Goal: Task Accomplishment & Management: Use online tool/utility

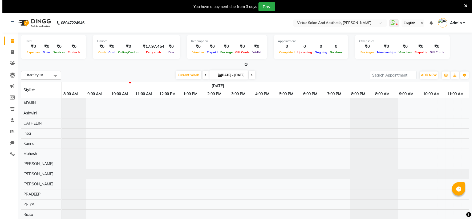
scroll to position [0, 48]
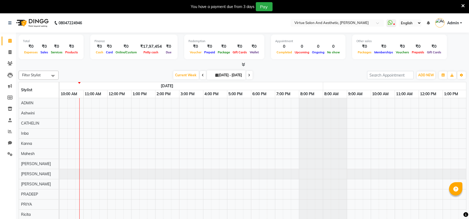
click at [462, 5] on icon at bounding box center [462, 5] width 3 height 5
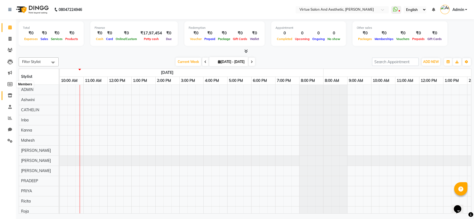
scroll to position [0, 0]
click at [9, 117] on icon at bounding box center [10, 118] width 4 height 4
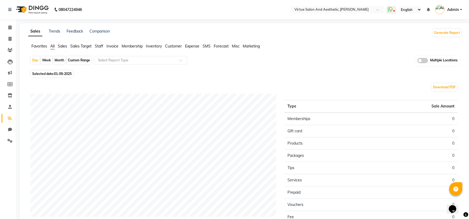
click at [63, 46] on span "Sales" at bounding box center [62, 46] width 9 height 5
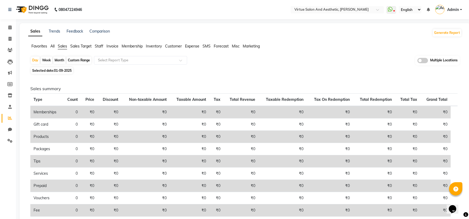
click at [113, 46] on span "Invoice" at bounding box center [113, 46] width 12 height 5
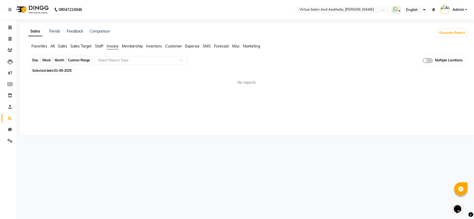
click at [34, 60] on div "Day" at bounding box center [35, 59] width 9 height 7
select select "9"
select select "2025"
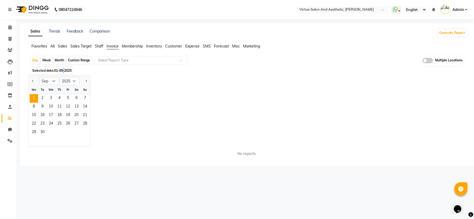
click at [64, 68] on span "Selected date: [DATE]" at bounding box center [52, 70] width 42 height 7
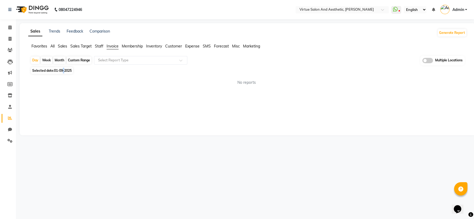
click at [64, 69] on span "01-09-2025" at bounding box center [63, 70] width 18 height 4
select select "9"
select select "2025"
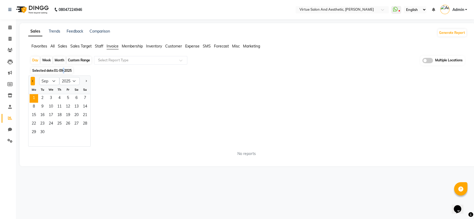
click at [31, 80] on button "Previous month" at bounding box center [33, 81] width 4 height 9
select select "8"
click at [84, 132] on span "31" at bounding box center [85, 132] width 9 height 9
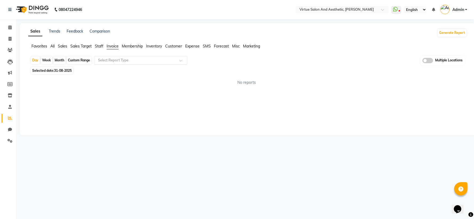
click at [114, 59] on input "text" at bounding box center [135, 60] width 77 height 5
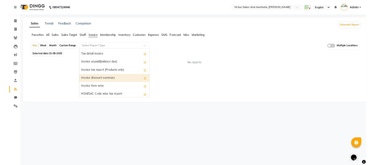
scroll to position [30, 0]
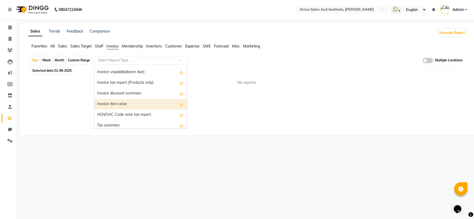
click at [113, 105] on div "Invoice Item wise" at bounding box center [140, 104] width 93 height 11
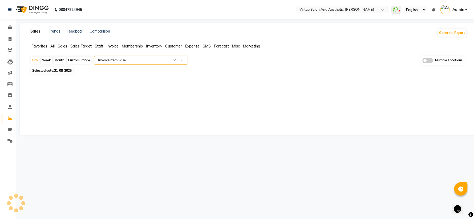
select select "full_report"
select select "csv"
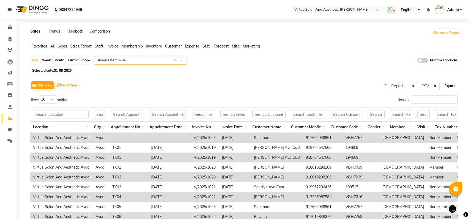
click at [447, 85] on button "Export" at bounding box center [450, 85] width 15 height 9
click at [425, 61] on span at bounding box center [423, 60] width 11 height 5
click at [418, 61] on input "checkbox" at bounding box center [418, 61] width 0 height 0
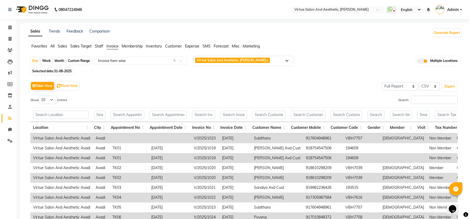
click at [288, 61] on span at bounding box center [287, 61] width 11 height 10
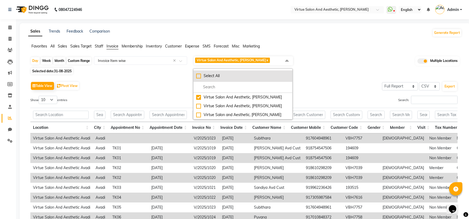
click at [198, 77] on div "Select All" at bounding box center [242, 76] width 93 height 6
checkbox input "true"
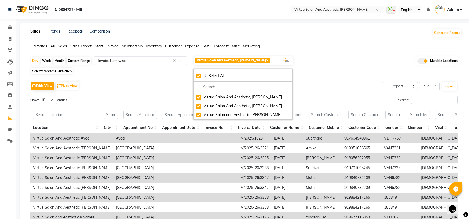
click at [349, 76] on div "Table View Pivot View Select Full Report Filtered Report Select CSV PDF Export …" at bounding box center [244, 167] width 436 height 183
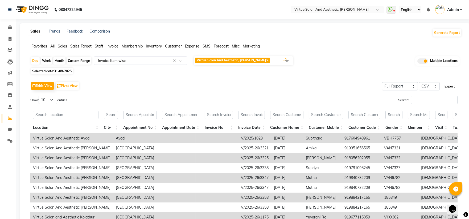
click at [452, 85] on button "Export" at bounding box center [450, 86] width 15 height 9
drag, startPoint x: 452, startPoint y: 84, endPoint x: 281, endPoint y: 86, distance: 171.0
click at [292, 86] on div "Table View Pivot View Select Full Report Filtered Report Select CSV PDF Export" at bounding box center [243, 85] width 427 height 11
click at [288, 59] on span at bounding box center [287, 61] width 11 height 10
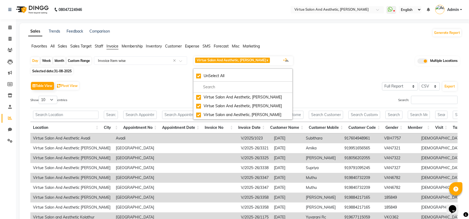
click at [340, 59] on div "Day Week Month Custom Range Select Report Type × Invoice Item wise × Virtue Sal…" at bounding box center [244, 61] width 429 height 10
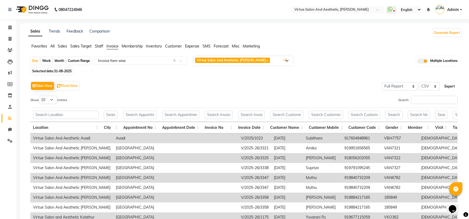
click at [456, 86] on button "Export" at bounding box center [450, 86] width 15 height 9
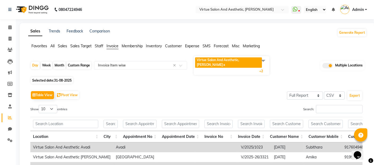
click at [62, 46] on span "Sales" at bounding box center [62, 46] width 9 height 5
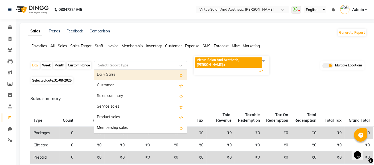
click at [114, 63] on input "text" at bounding box center [135, 65] width 77 height 5
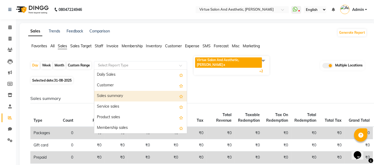
click at [115, 91] on div "Sales summary" at bounding box center [140, 96] width 93 height 11
select select "full_report"
select select "csv"
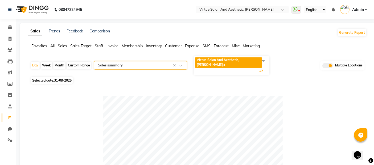
click at [78, 62] on div "Custom Range" at bounding box center [79, 65] width 25 height 7
select select "8"
select select "2025"
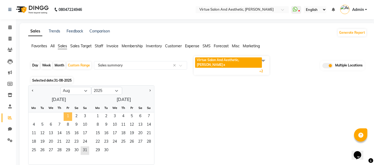
click at [66, 113] on span "1" at bounding box center [68, 117] width 9 height 9
click at [86, 147] on span "31" at bounding box center [85, 151] width 9 height 9
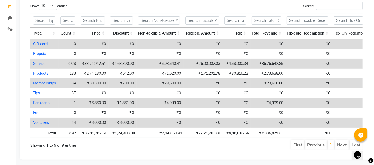
scroll to position [207, 0]
